Goal: Information Seeking & Learning: Learn about a topic

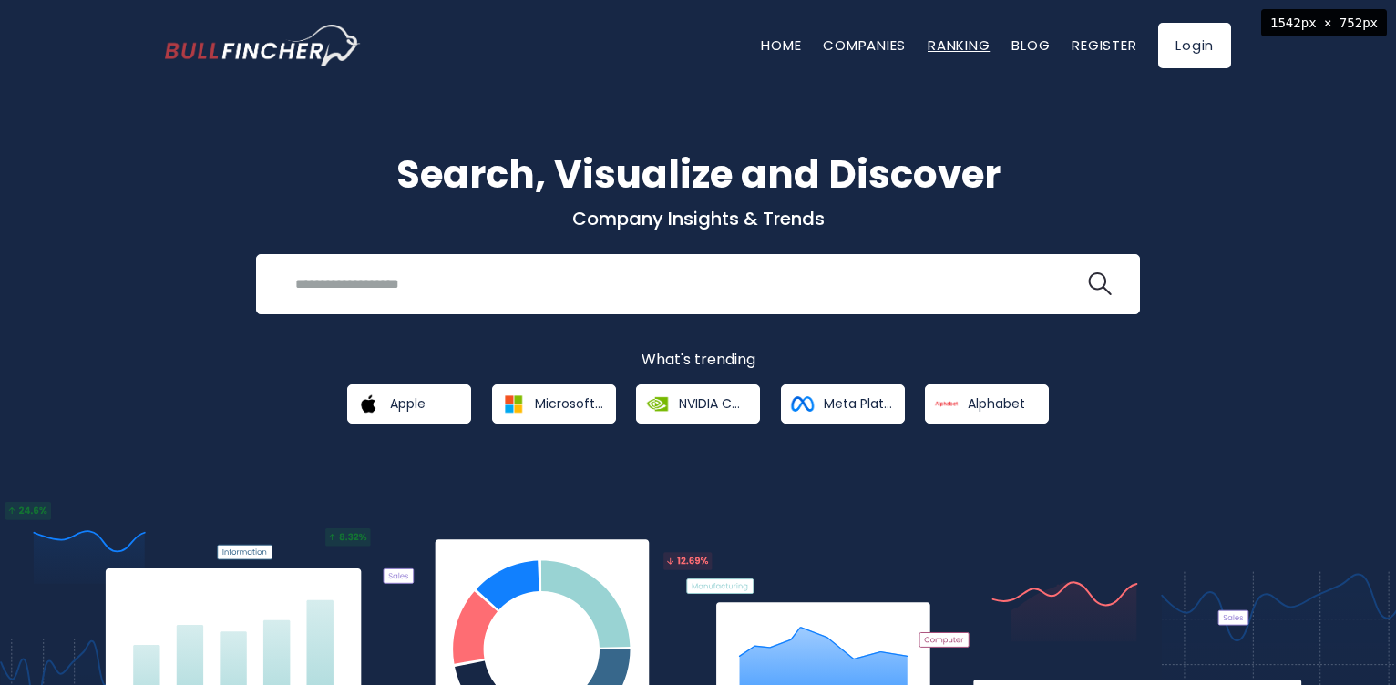
click at [962, 48] on link "Ranking" at bounding box center [959, 45] width 62 height 19
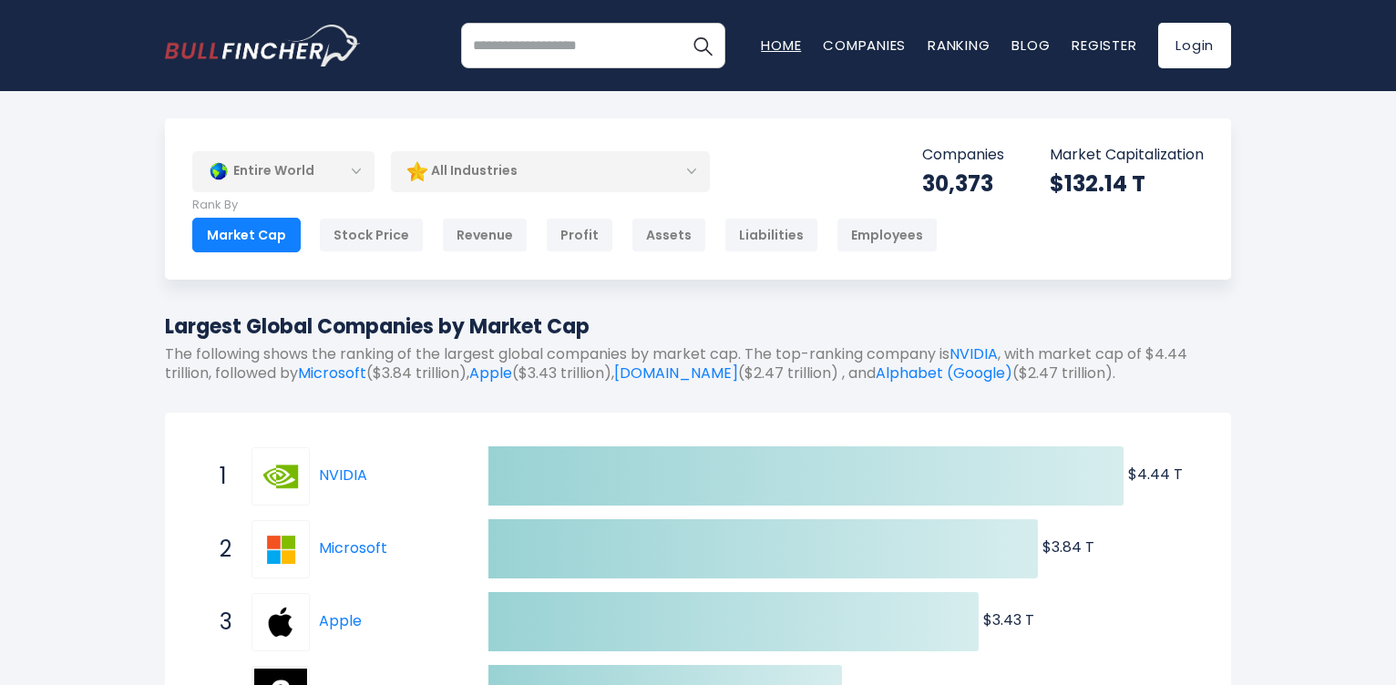
click at [776, 46] on link "Home" at bounding box center [781, 45] width 40 height 19
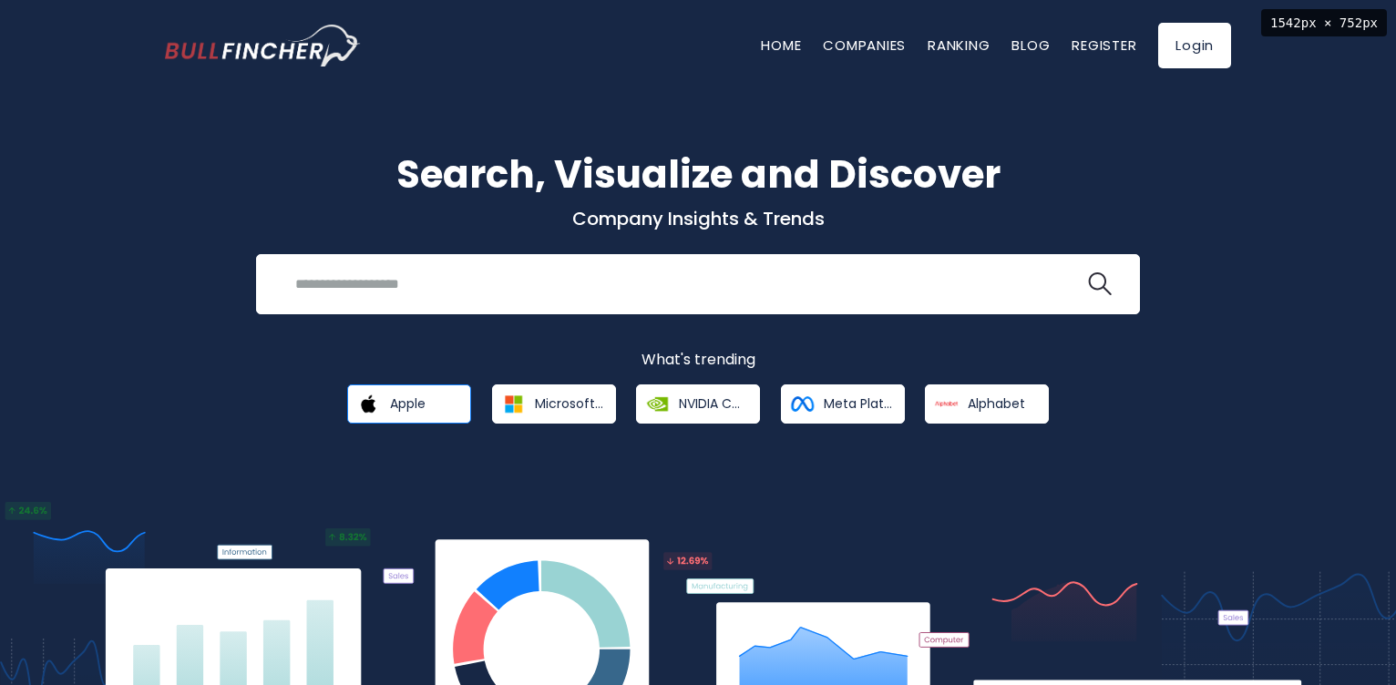
click at [405, 407] on span "Apple" at bounding box center [408, 404] width 36 height 16
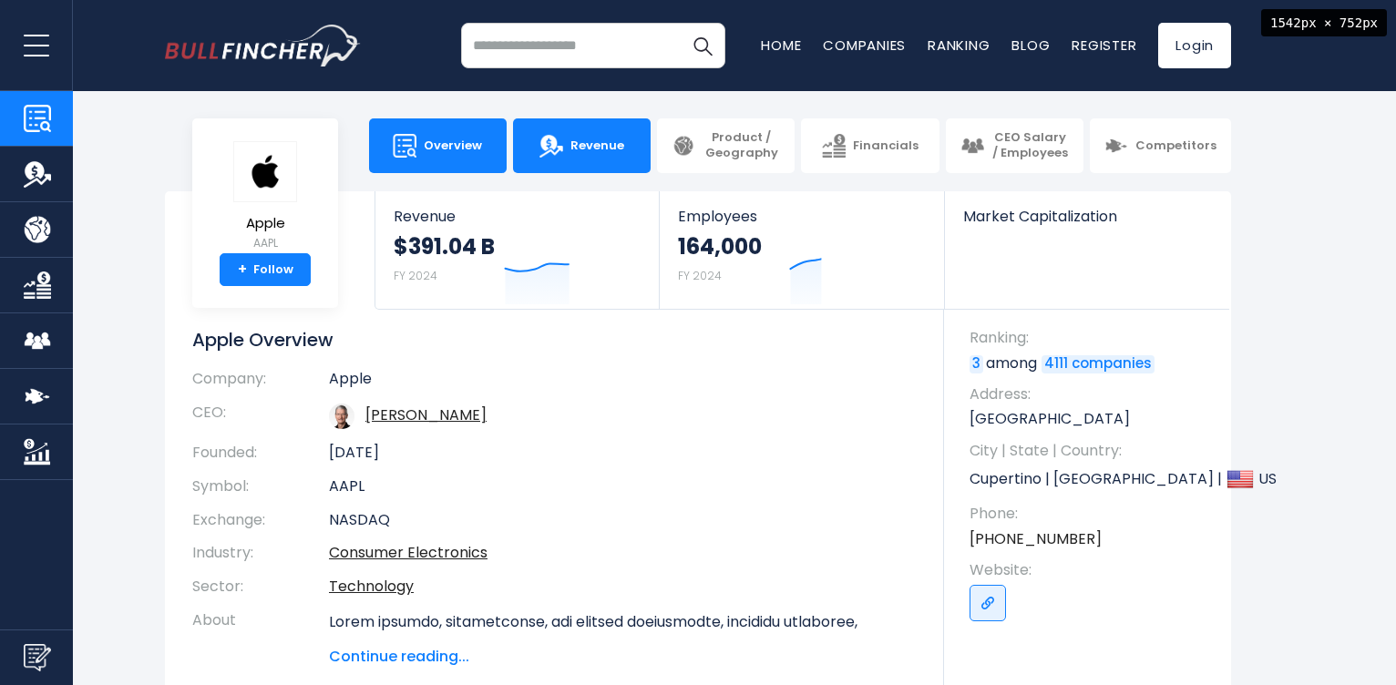
click at [581, 147] on span "Revenue" at bounding box center [598, 146] width 54 height 15
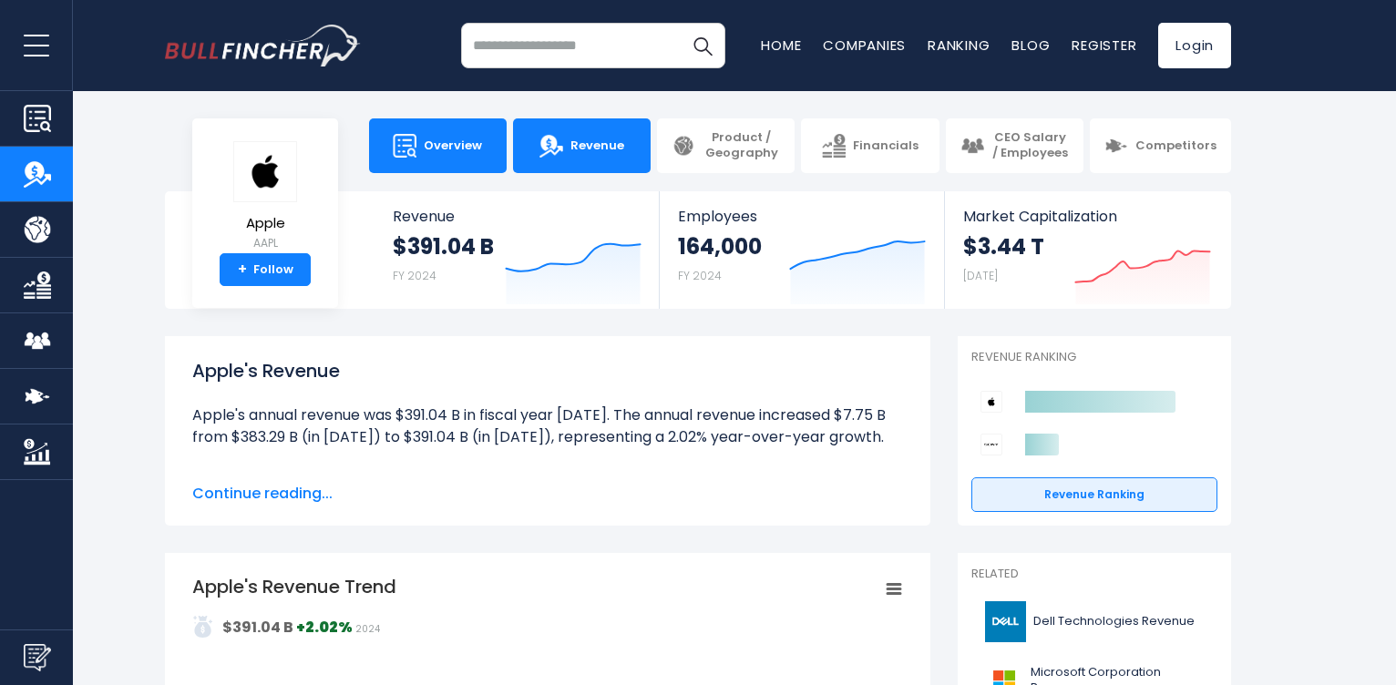
click at [464, 149] on span "Overview" at bounding box center [453, 146] width 58 height 15
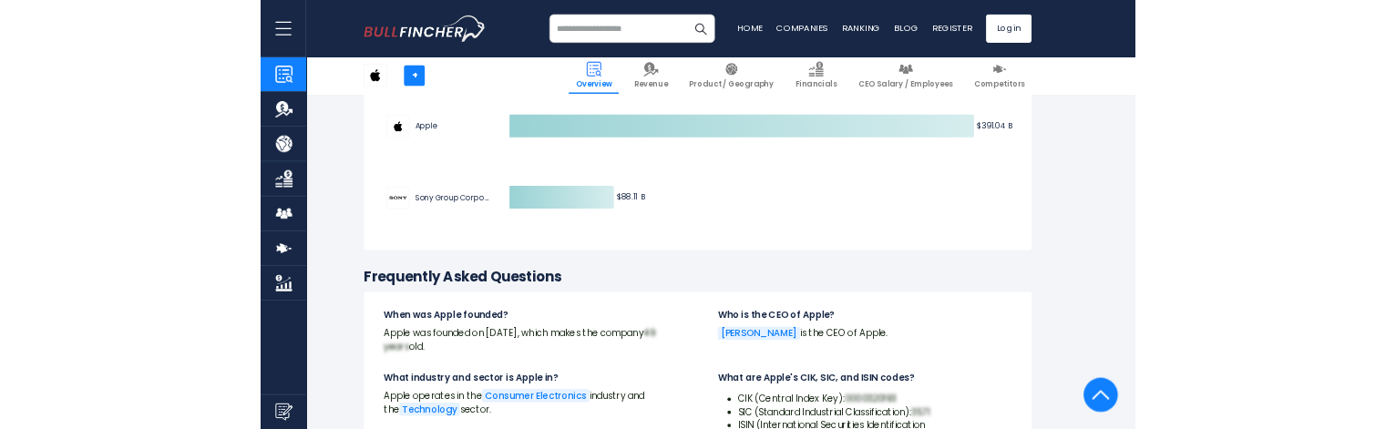
scroll to position [5651, 0]
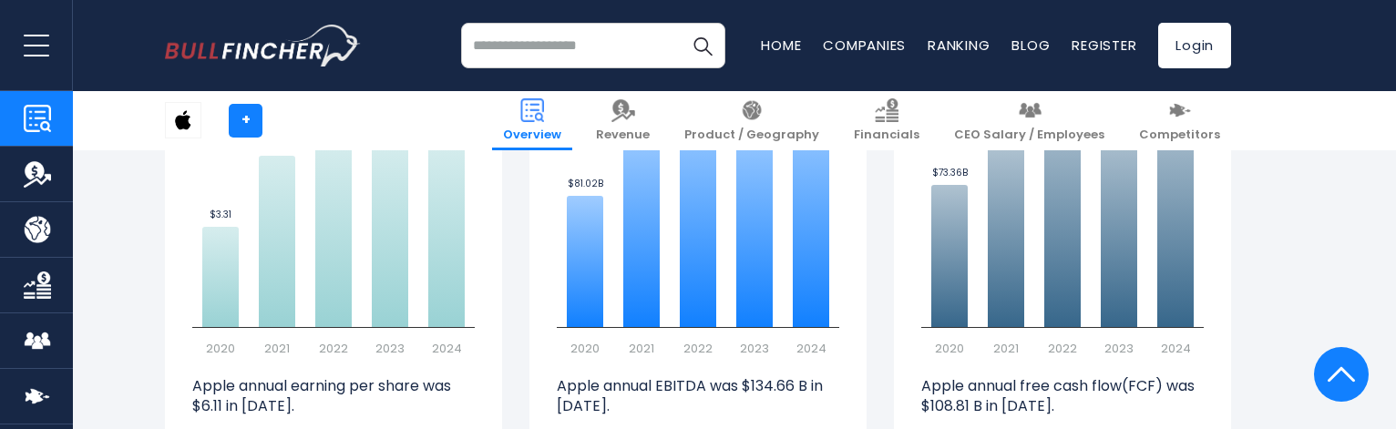
scroll to position [4950, 0]
